Goal: Check status: Check status

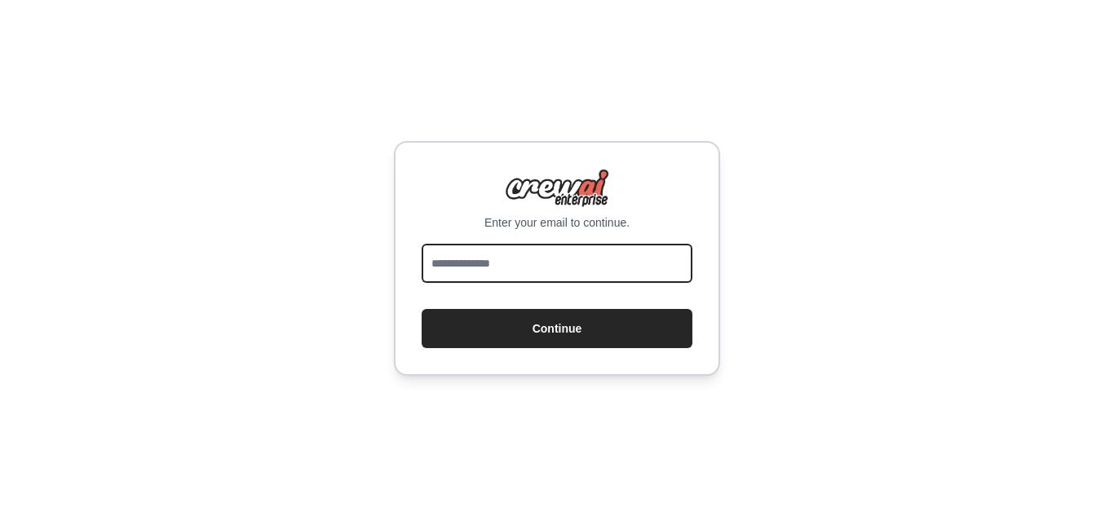
click at [600, 263] on input "email" at bounding box center [557, 263] width 271 height 39
type input "**********"
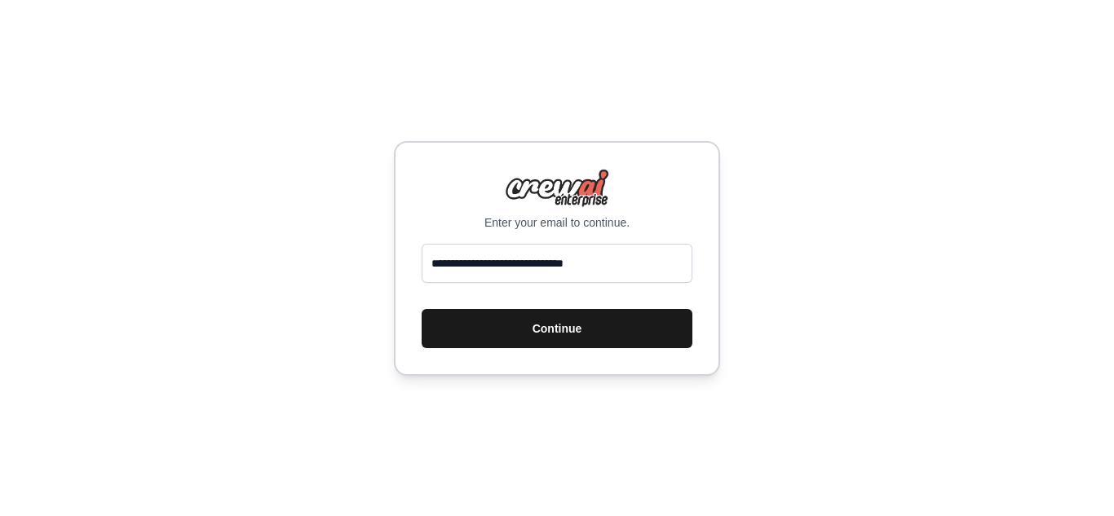
click at [574, 327] on button "Continue" at bounding box center [557, 328] width 271 height 39
click at [538, 324] on button "Continue" at bounding box center [557, 328] width 271 height 39
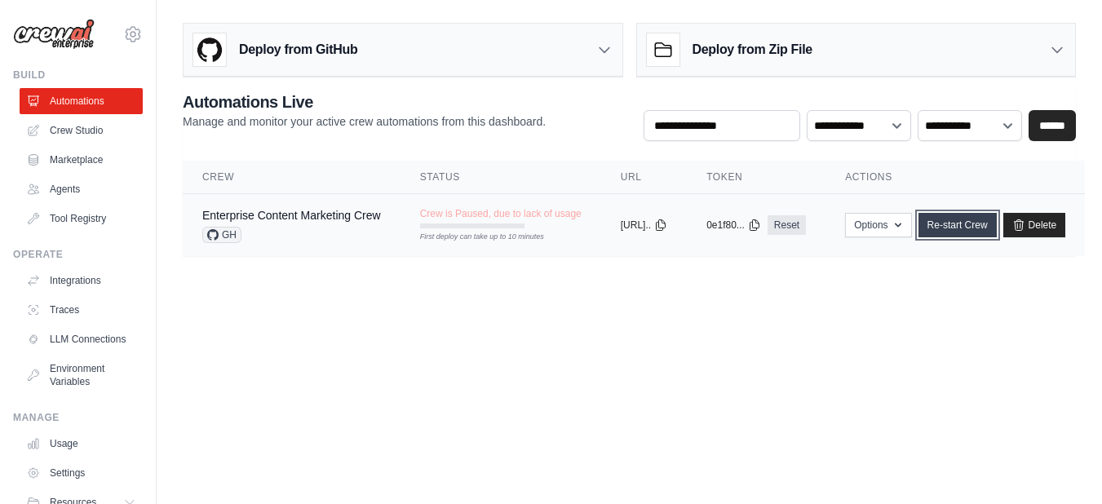
click at [994, 226] on link "Re-start Crew" at bounding box center [958, 225] width 78 height 24
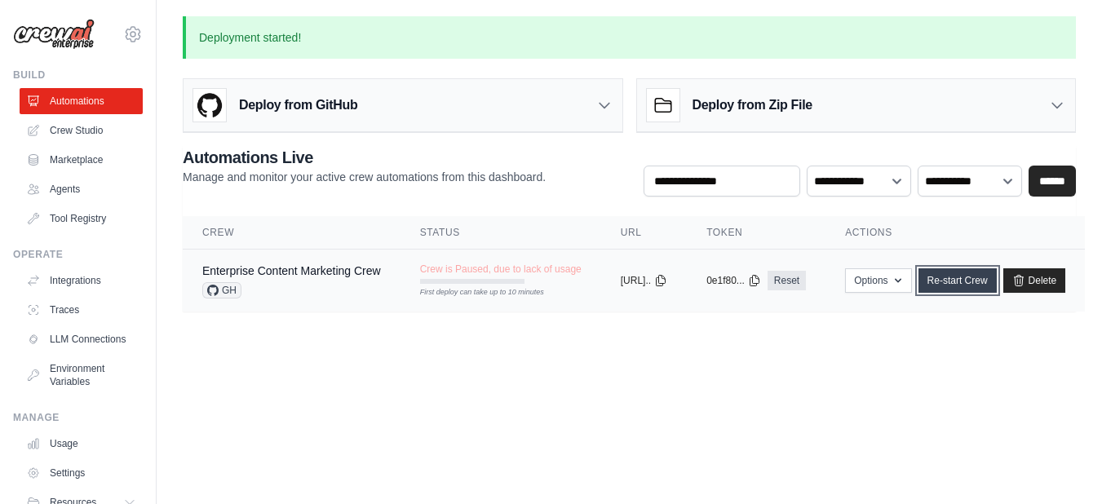
click at [970, 286] on link "Re-start Crew" at bounding box center [958, 280] width 78 height 24
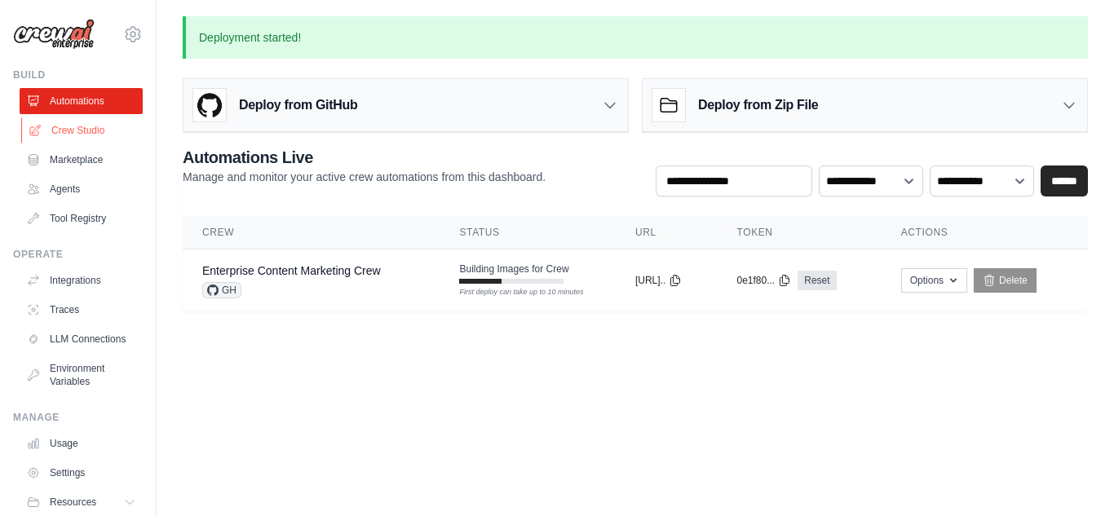
click at [94, 131] on link "Crew Studio" at bounding box center [82, 130] width 123 height 26
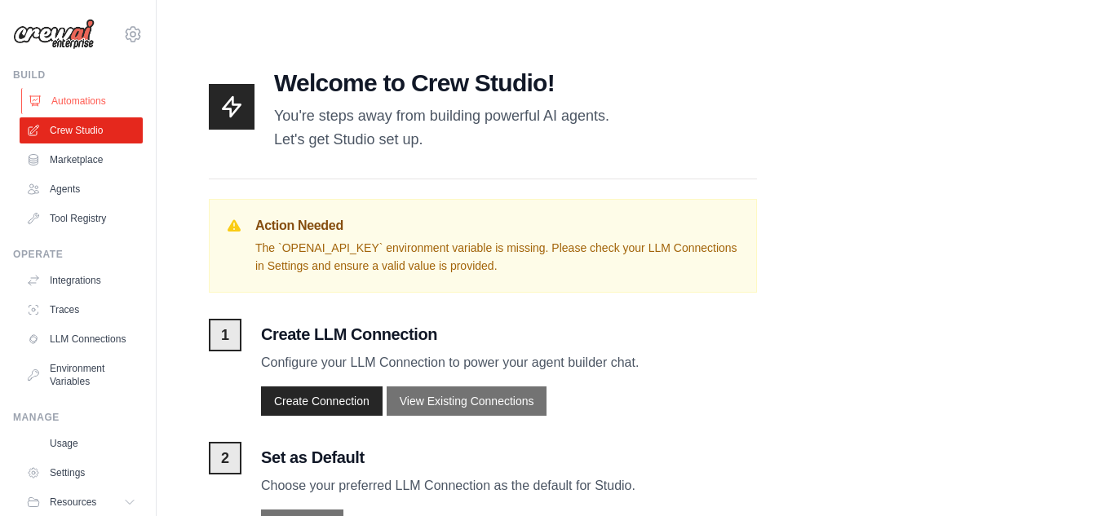
click at [81, 100] on link "Automations" at bounding box center [82, 101] width 123 height 26
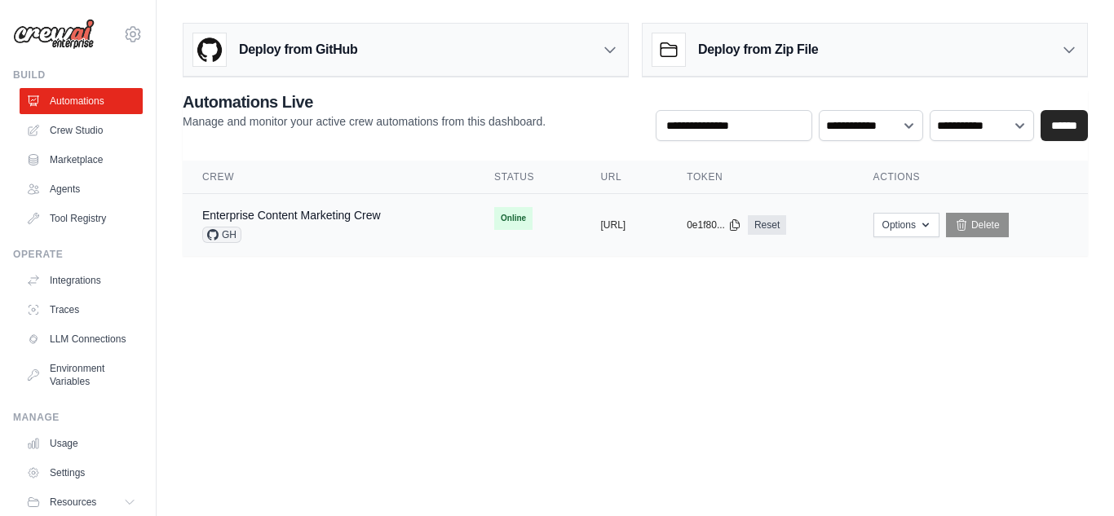
click at [205, 232] on span "GH" at bounding box center [221, 235] width 39 height 16
click at [221, 236] on span "GH" at bounding box center [221, 235] width 39 height 16
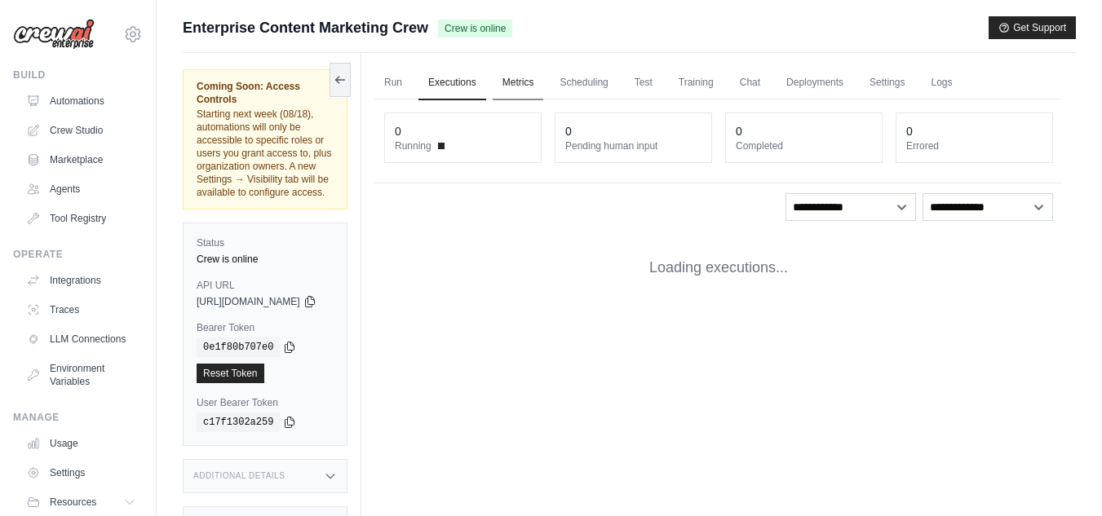
click at [540, 82] on link "Metrics" at bounding box center [518, 83] width 51 height 34
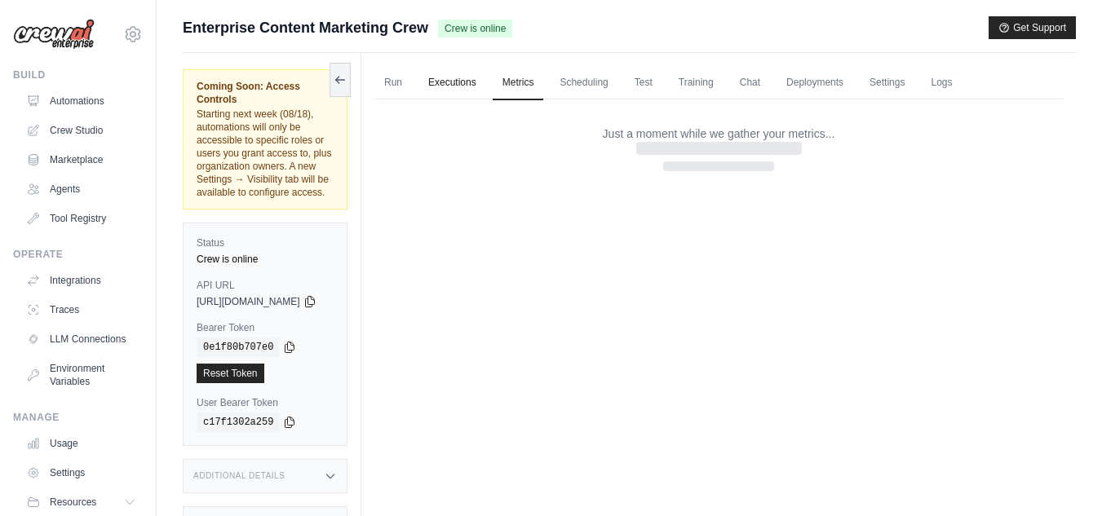
click at [480, 83] on link "Executions" at bounding box center [452, 83] width 68 height 34
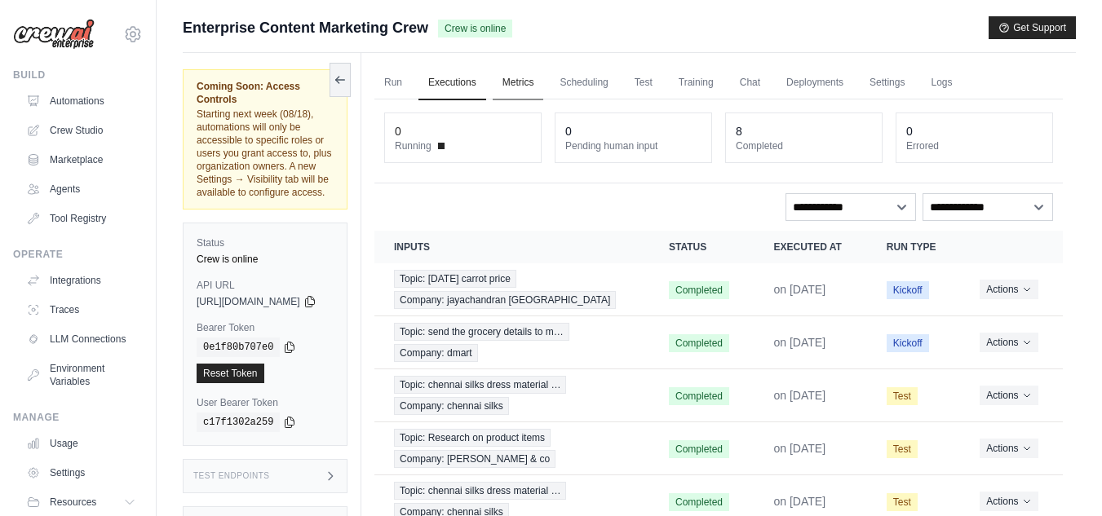
click at [538, 77] on link "Metrics" at bounding box center [518, 83] width 51 height 34
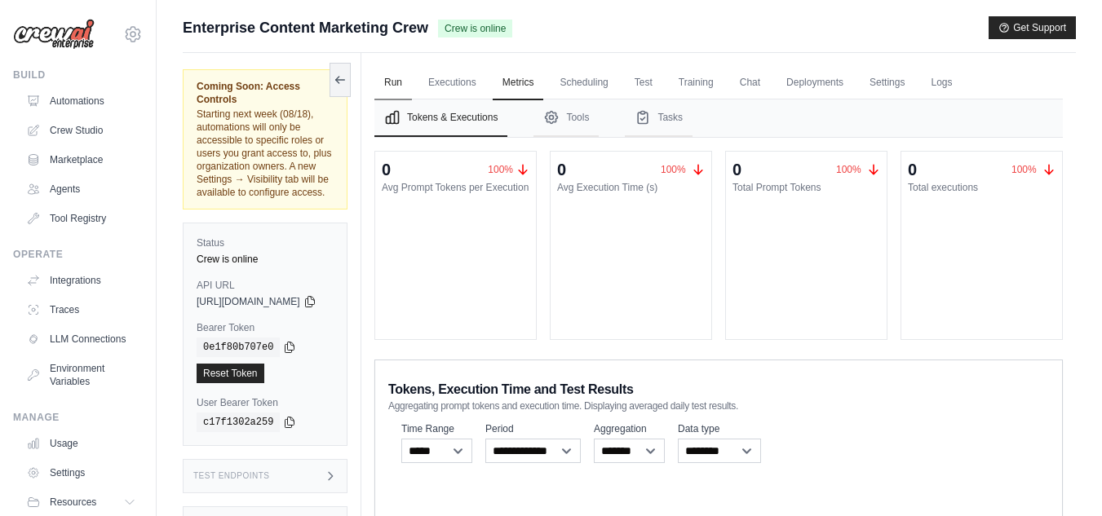
click at [412, 80] on link "Run" at bounding box center [393, 83] width 38 height 34
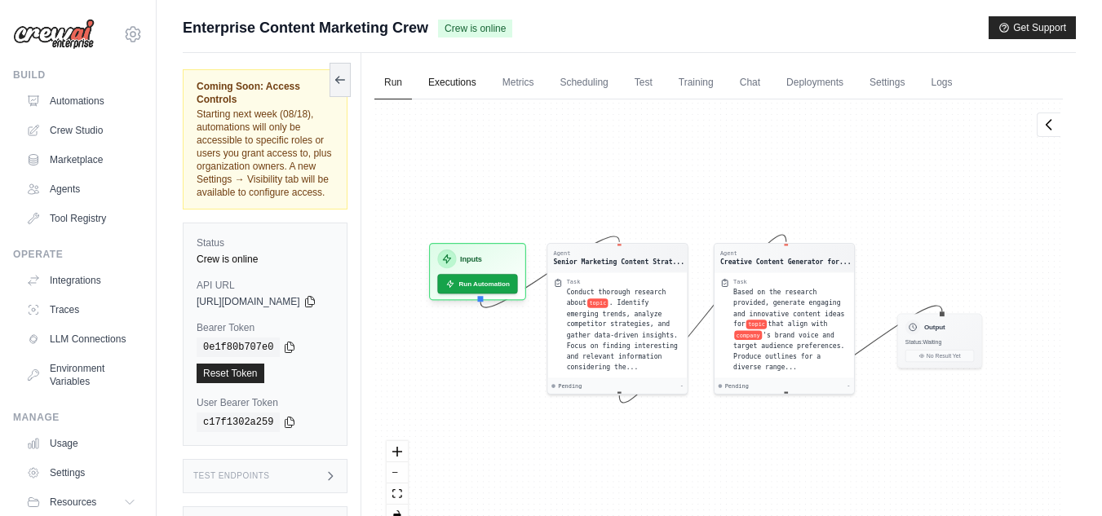
click at [468, 82] on link "Executions" at bounding box center [452, 83] width 68 height 34
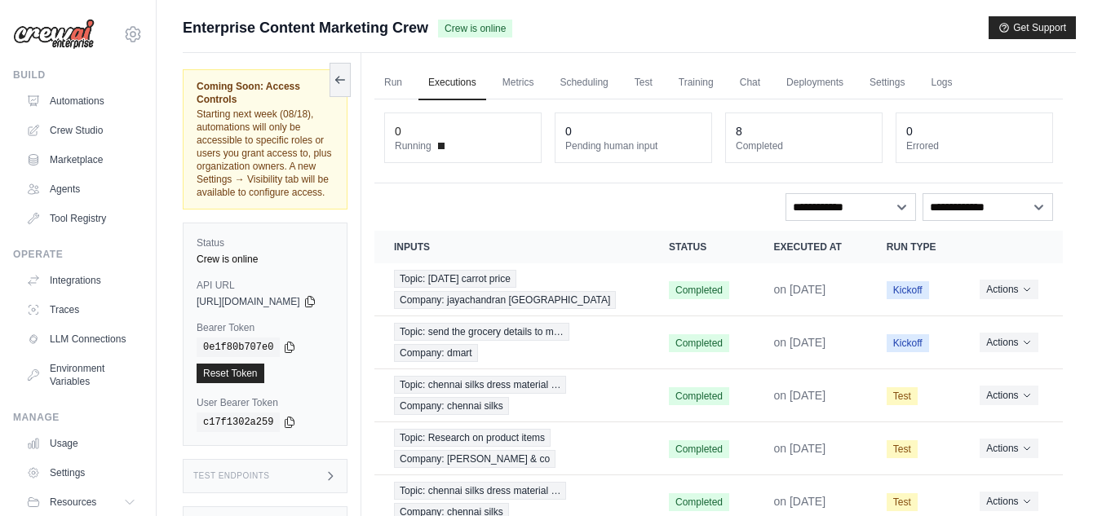
scroll to position [249, 0]
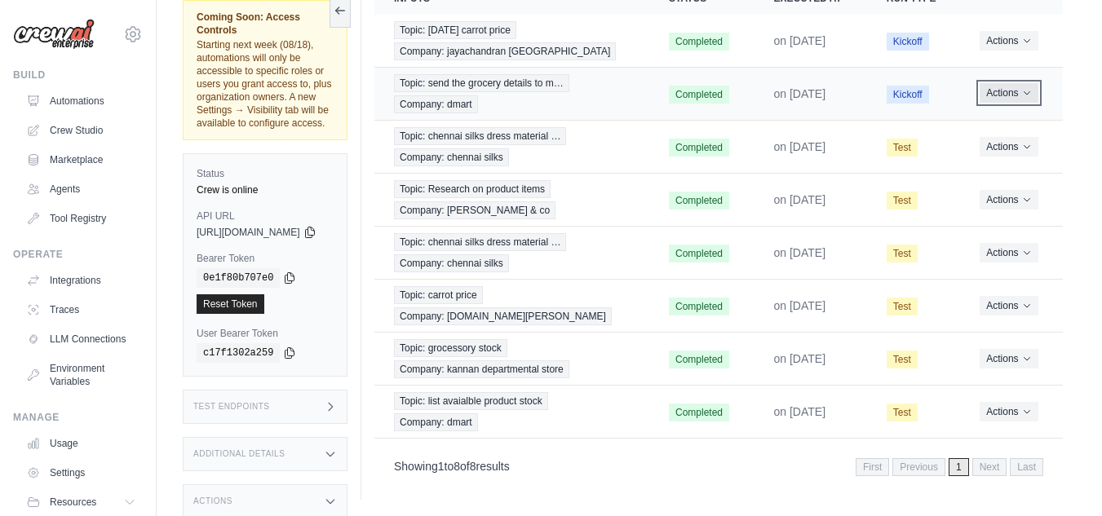
click at [1029, 95] on icon "Actions for execution" at bounding box center [1027, 93] width 10 height 10
click at [1063, 107] on div "Run Executions Metrics Scheduling Test Training Chat Deployments Settings Logs …" at bounding box center [718, 152] width 715 height 696
click at [1030, 153] on button "Actions" at bounding box center [1009, 146] width 58 height 20
click at [994, 177] on link "View Details" at bounding box center [991, 176] width 104 height 26
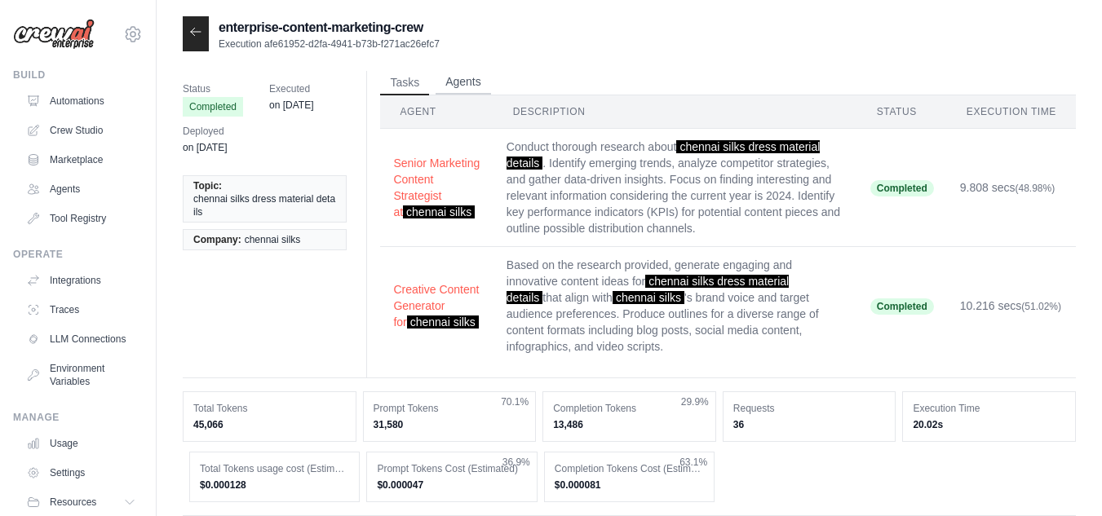
click at [462, 82] on button "Agents" at bounding box center [463, 82] width 55 height 24
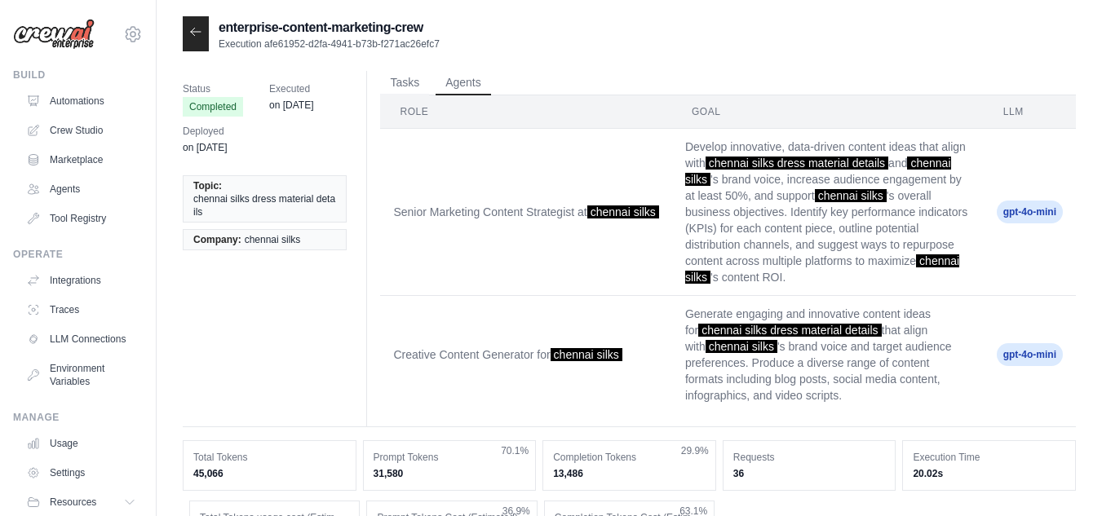
click at [189, 37] on icon at bounding box center [195, 31] width 13 height 13
click at [200, 31] on icon at bounding box center [195, 31] width 13 height 13
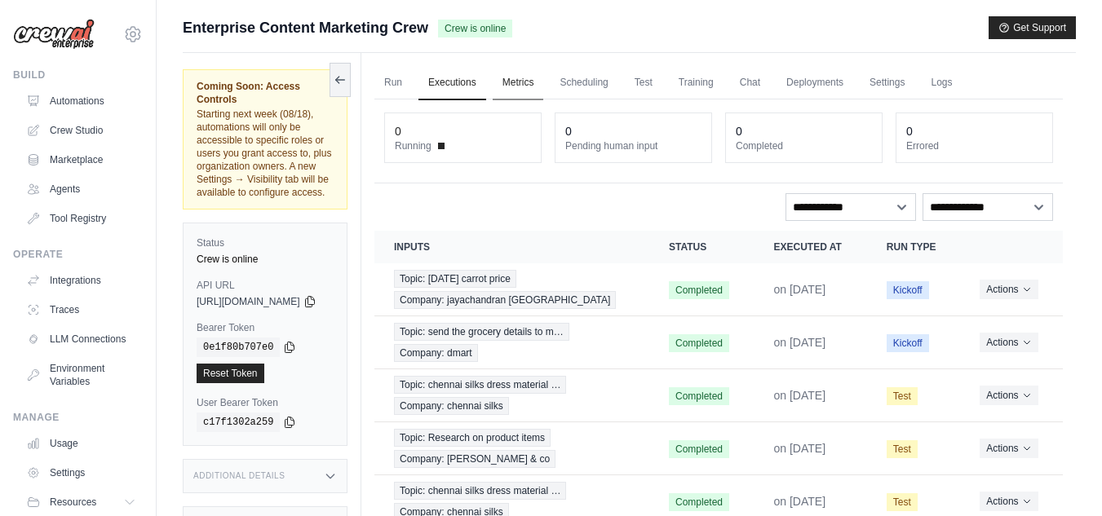
click at [538, 81] on link "Metrics" at bounding box center [518, 83] width 51 height 34
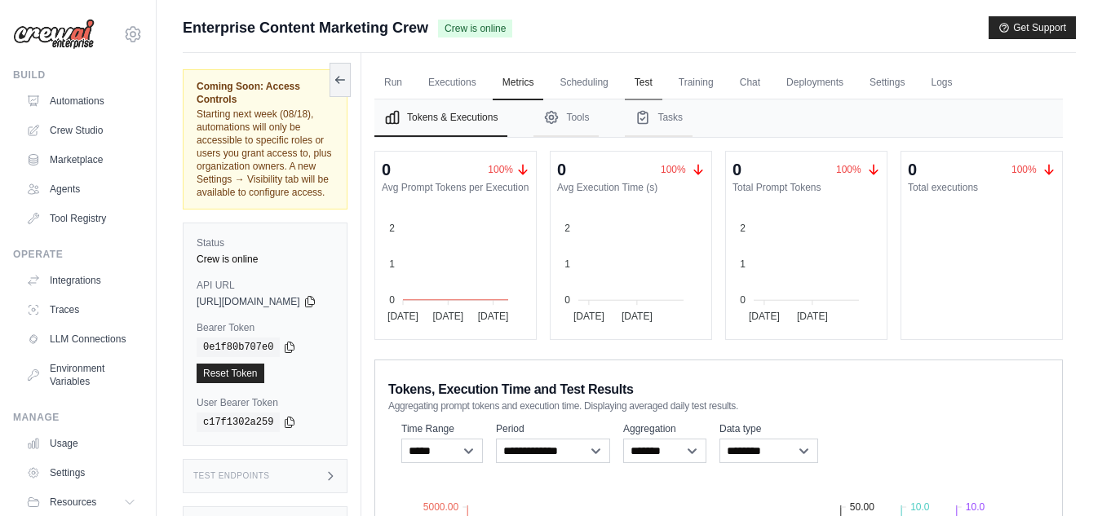
click at [659, 79] on link "Test" at bounding box center [644, 83] width 38 height 34
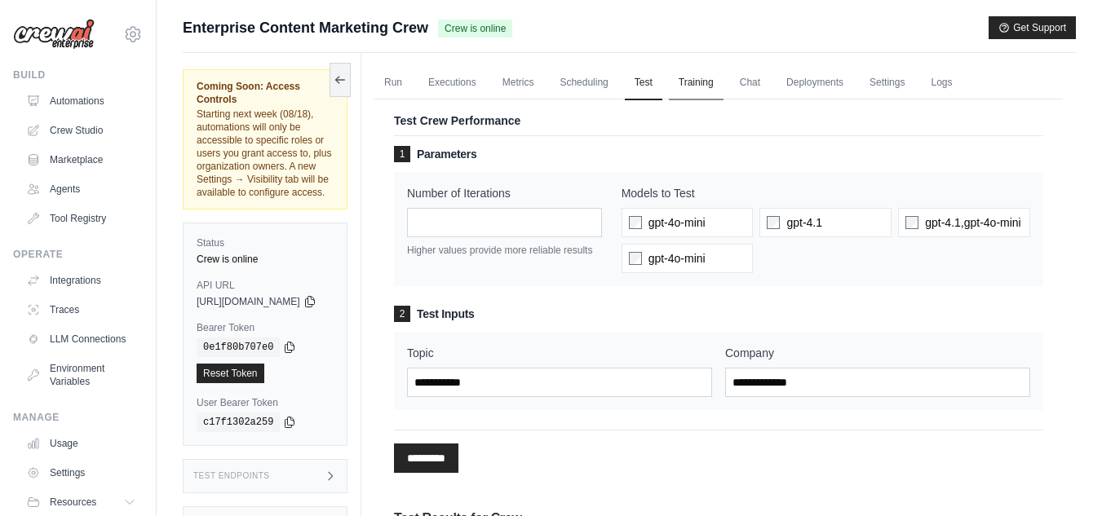
click at [723, 78] on link "Training" at bounding box center [696, 83] width 55 height 34
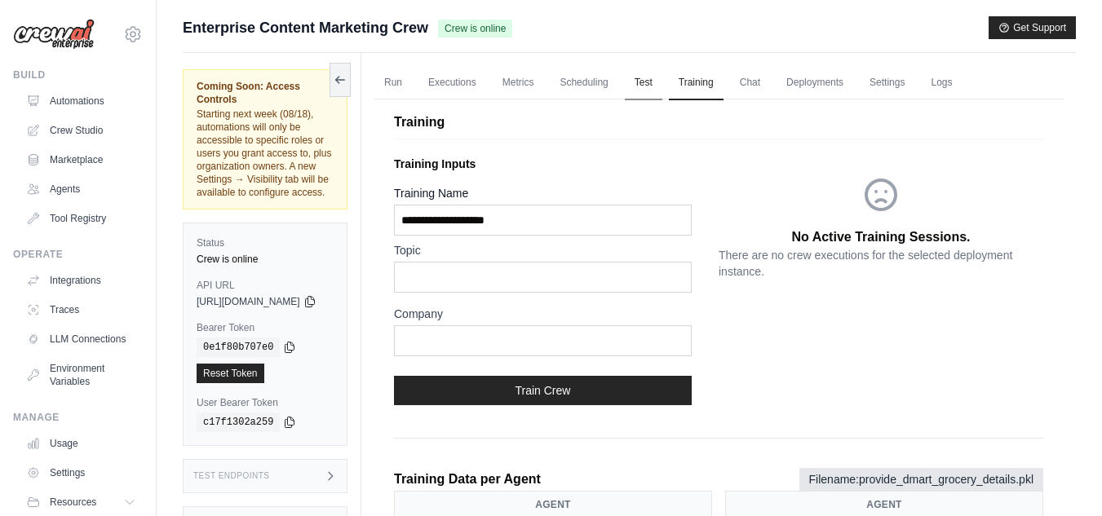
click at [662, 74] on link "Test" at bounding box center [644, 83] width 38 height 34
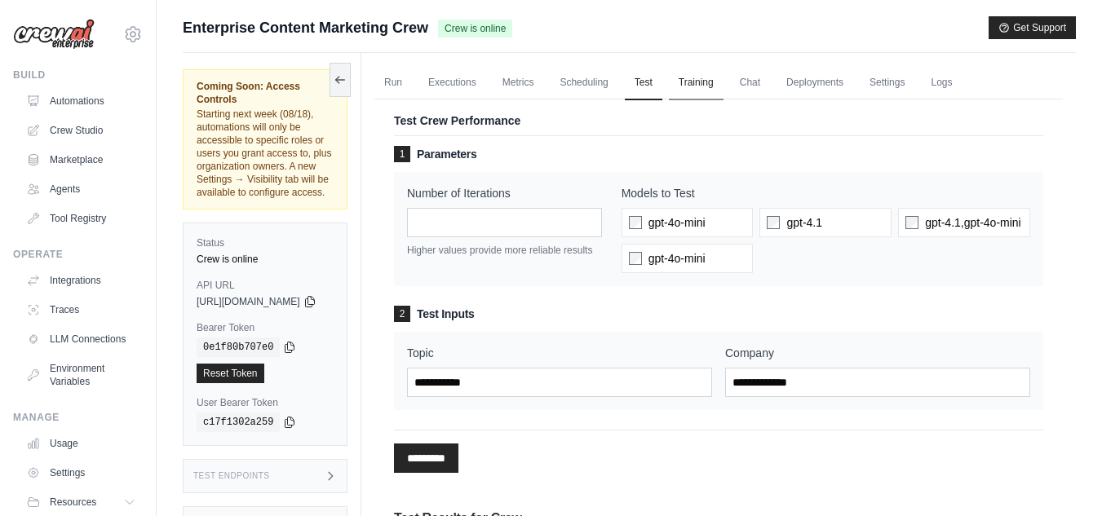
click at [718, 85] on link "Training" at bounding box center [696, 83] width 55 height 34
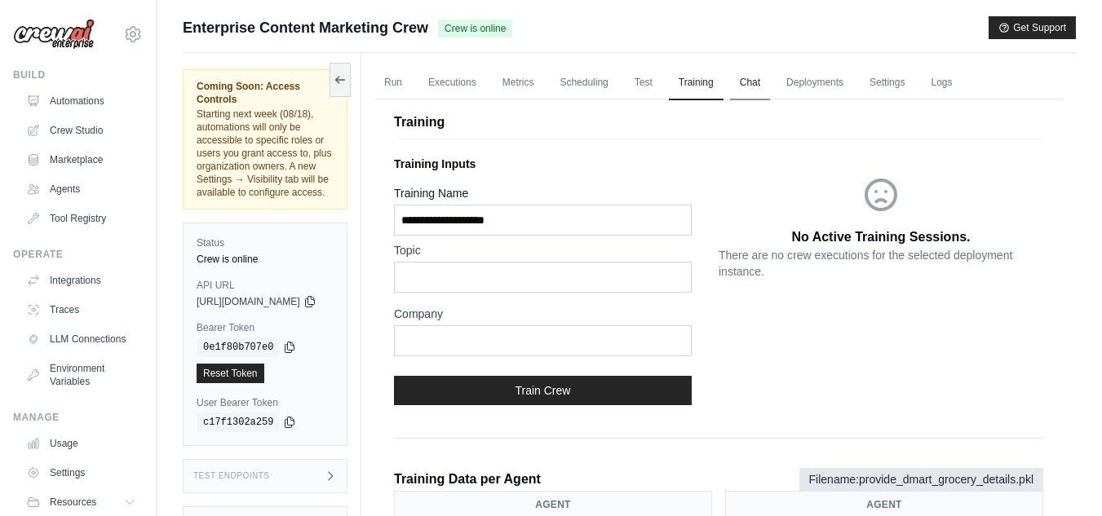
click at [770, 86] on link "Chat" at bounding box center [750, 83] width 40 height 34
click at [838, 81] on link "Deployments" at bounding box center [815, 83] width 77 height 34
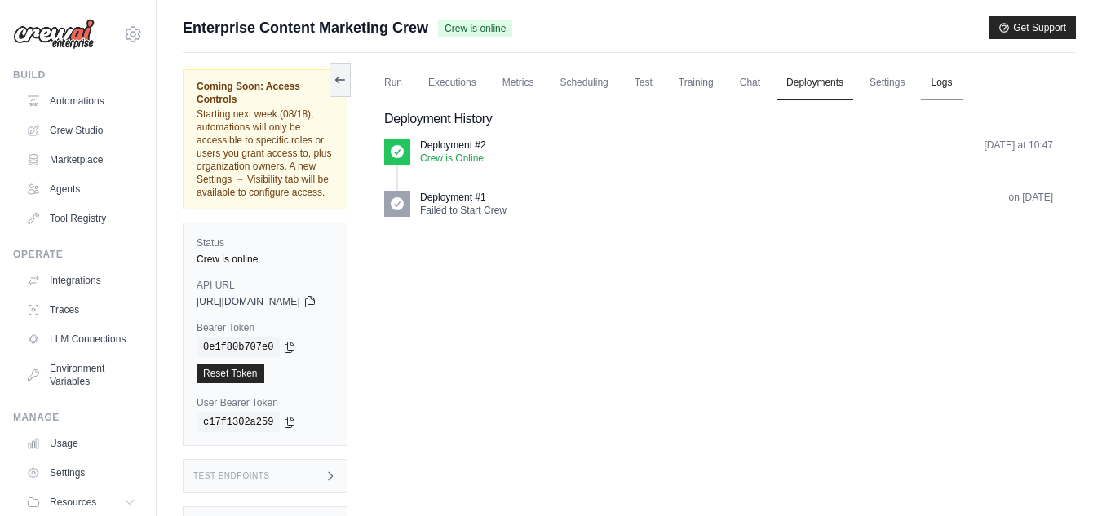
click at [962, 83] on link "Logs" at bounding box center [941, 83] width 41 height 34
